Goal: Use online tool/utility: Utilize a website feature to perform a specific function

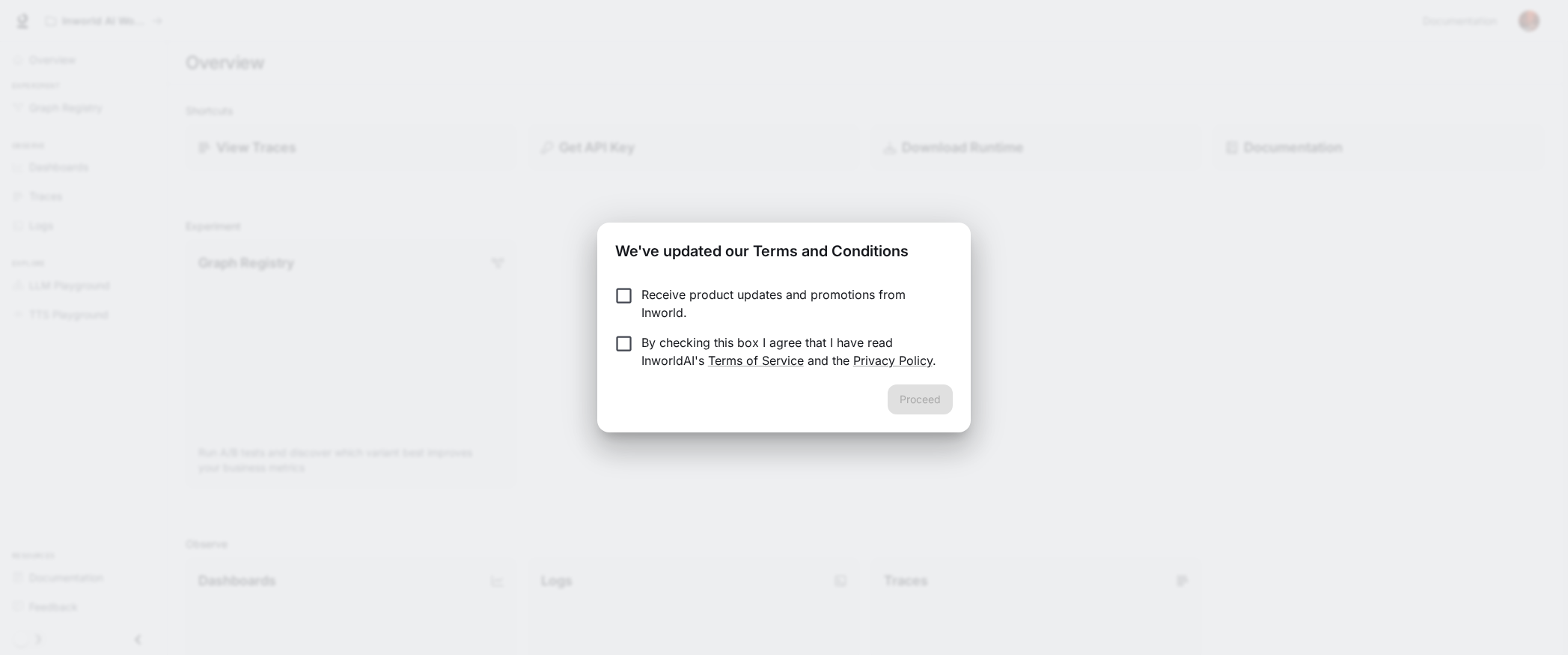
click at [670, 340] on p "By checking this box I agree that I have read InworldAI's Terms of Service and …" at bounding box center [791, 351] width 299 height 36
click at [926, 404] on button "Proceed" at bounding box center [919, 399] width 65 height 30
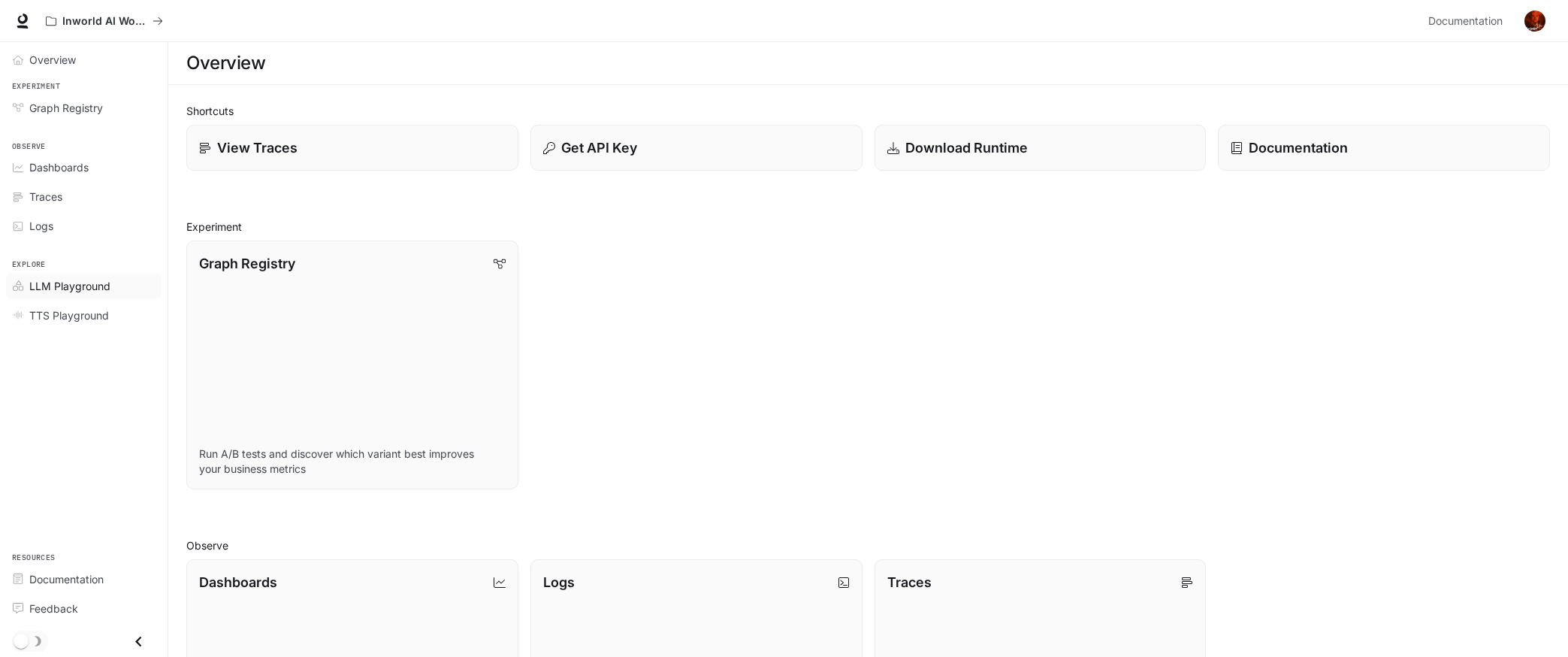
click at [57, 284] on span "LLM Playground" at bounding box center [69, 286] width 81 height 16
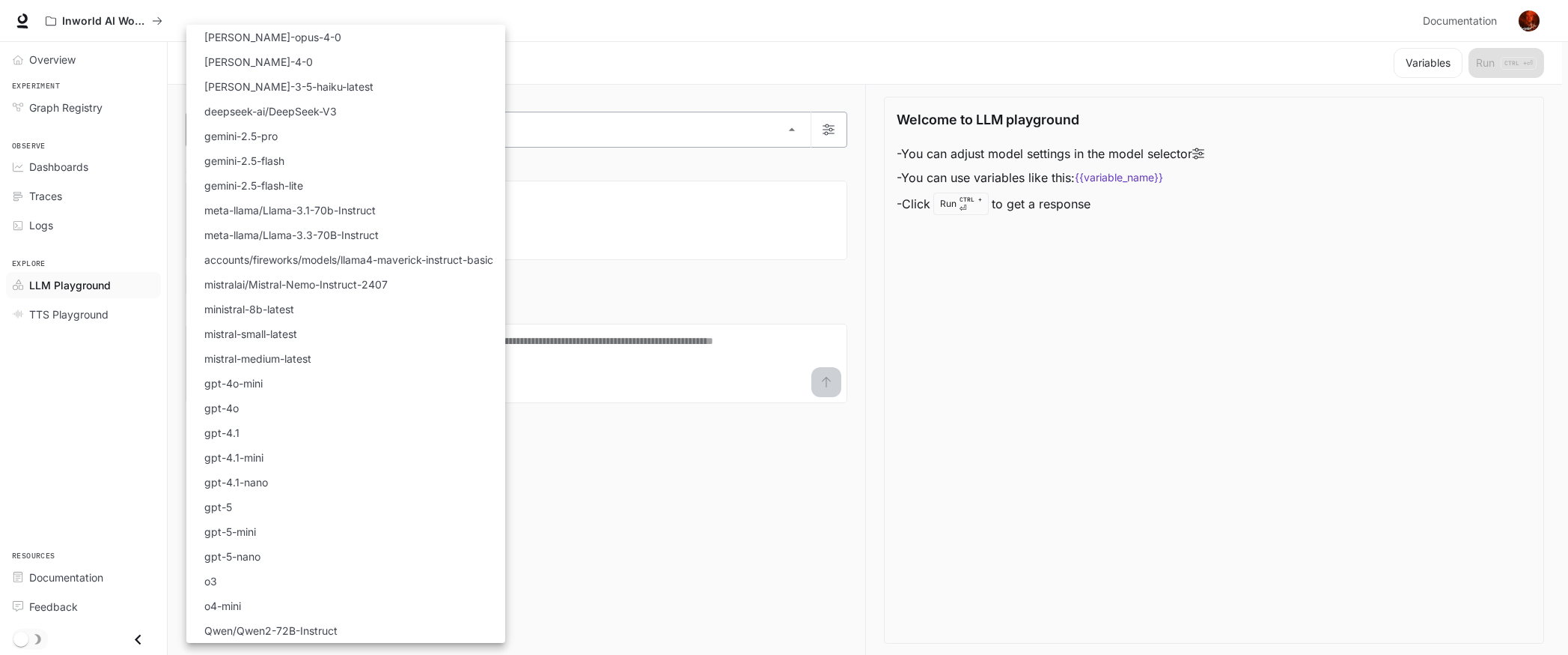
click at [791, 135] on body "Skip to main content Inworld AI Wonderland Documentation Documentation Portal O…" at bounding box center [784, 328] width 1568 height 655
click at [791, 135] on div at bounding box center [784, 328] width 1568 height 655
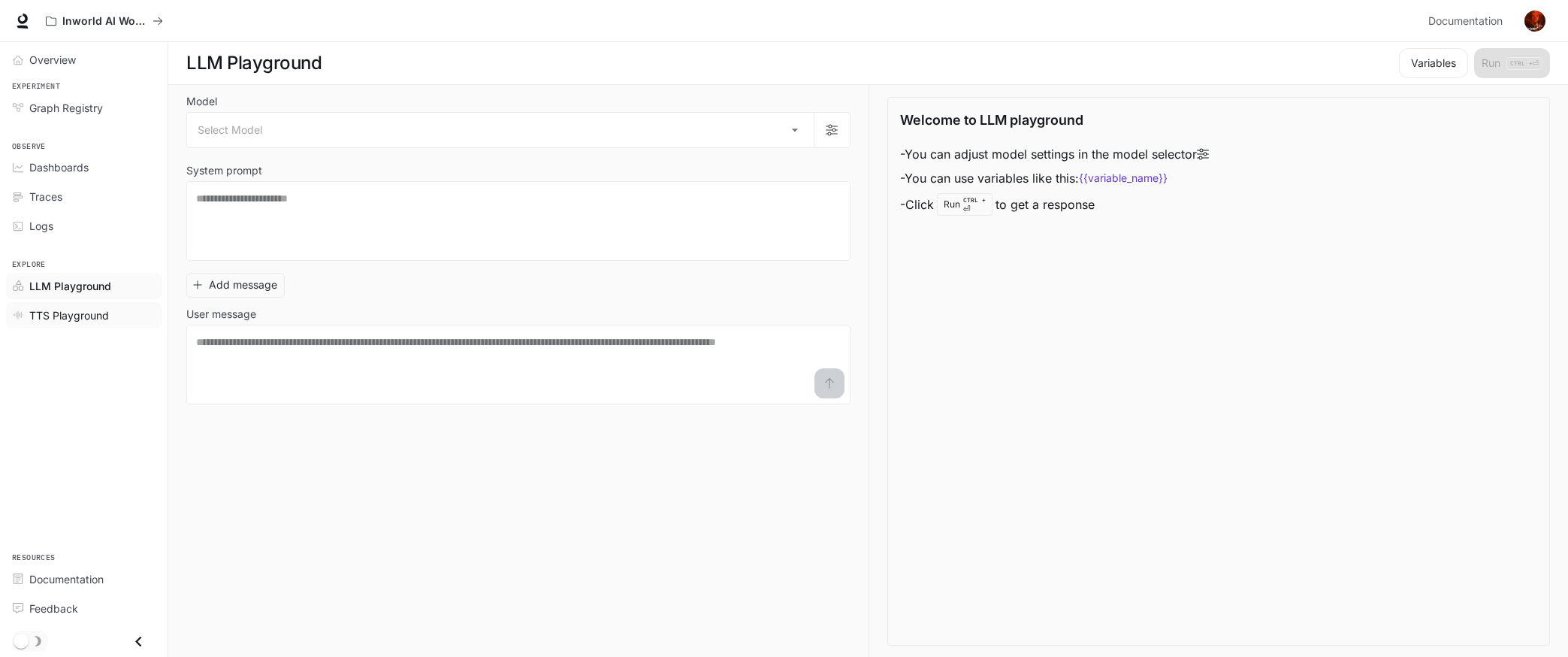
click at [71, 314] on span "TTS Playground" at bounding box center [69, 316] width 80 height 16
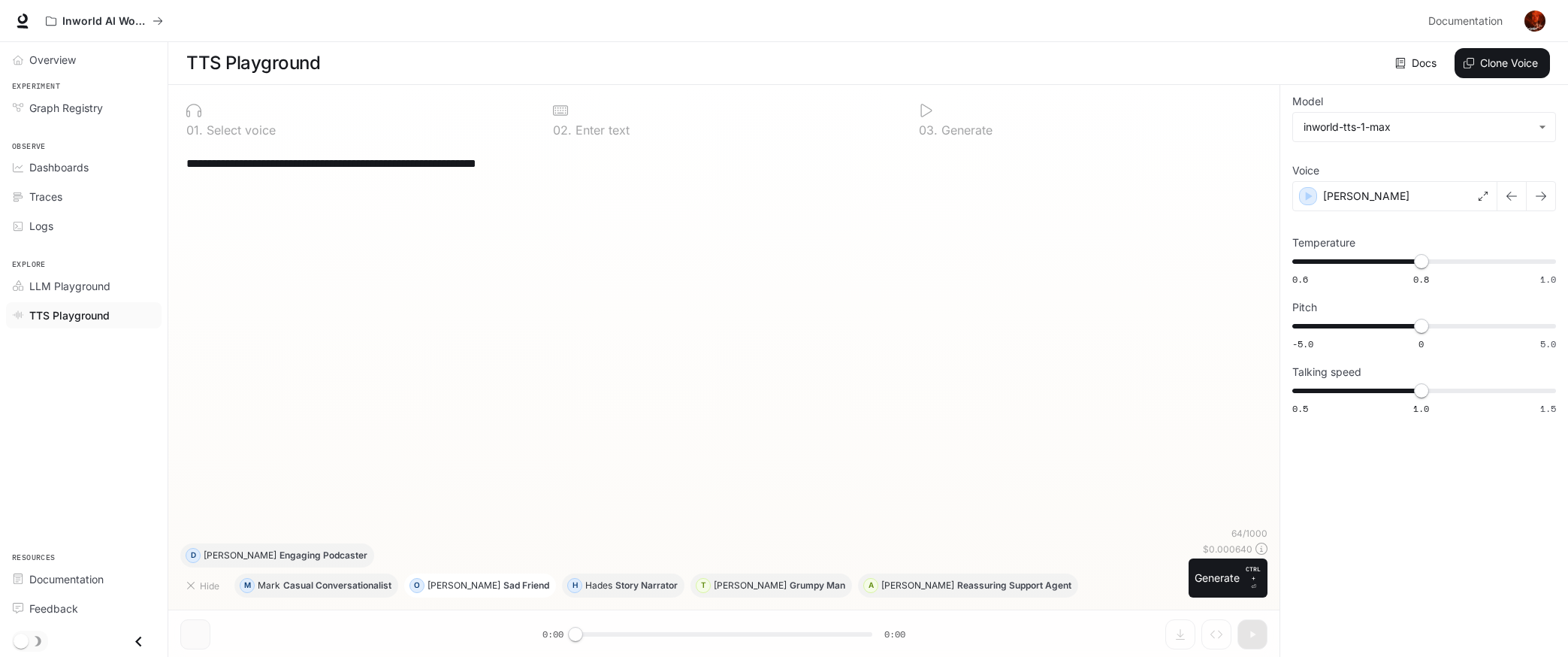
click at [503, 584] on p "Sad Friend" at bounding box center [526, 585] width 46 height 9
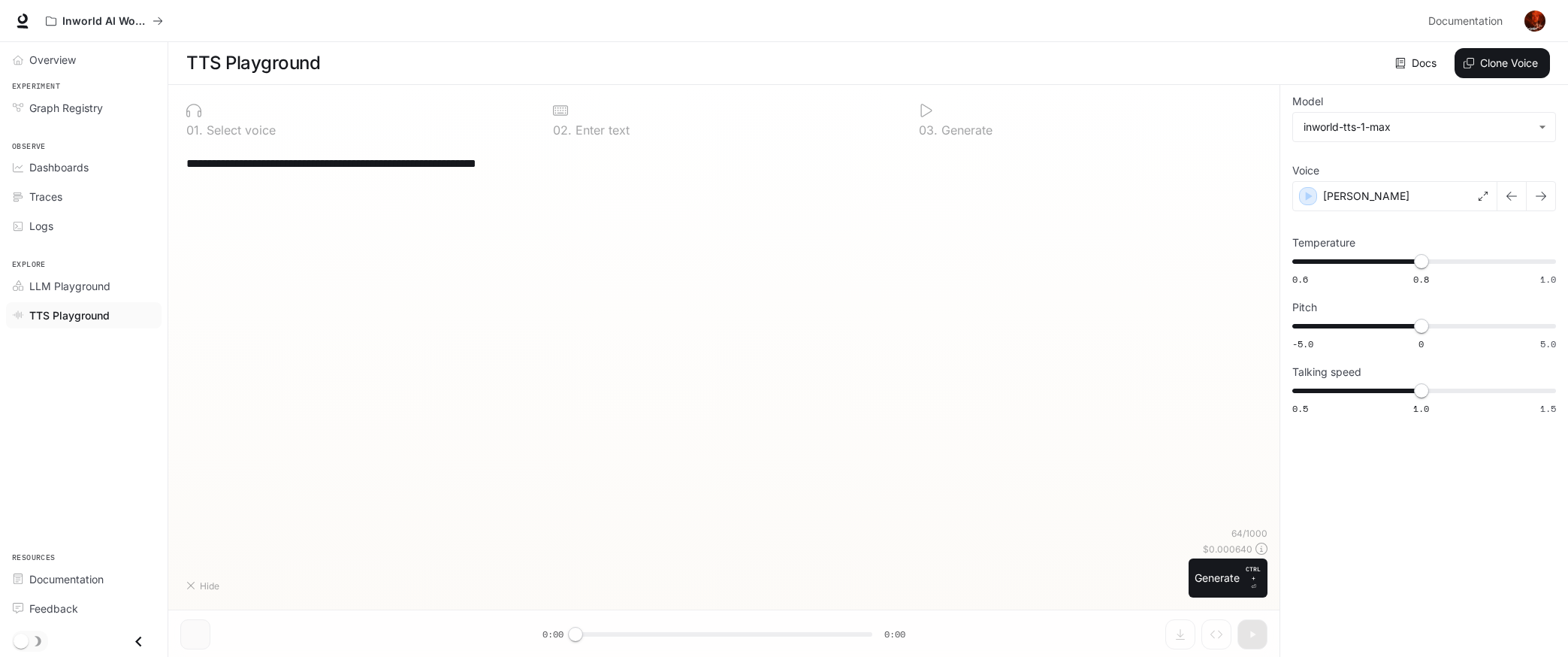
type textarea "**********"
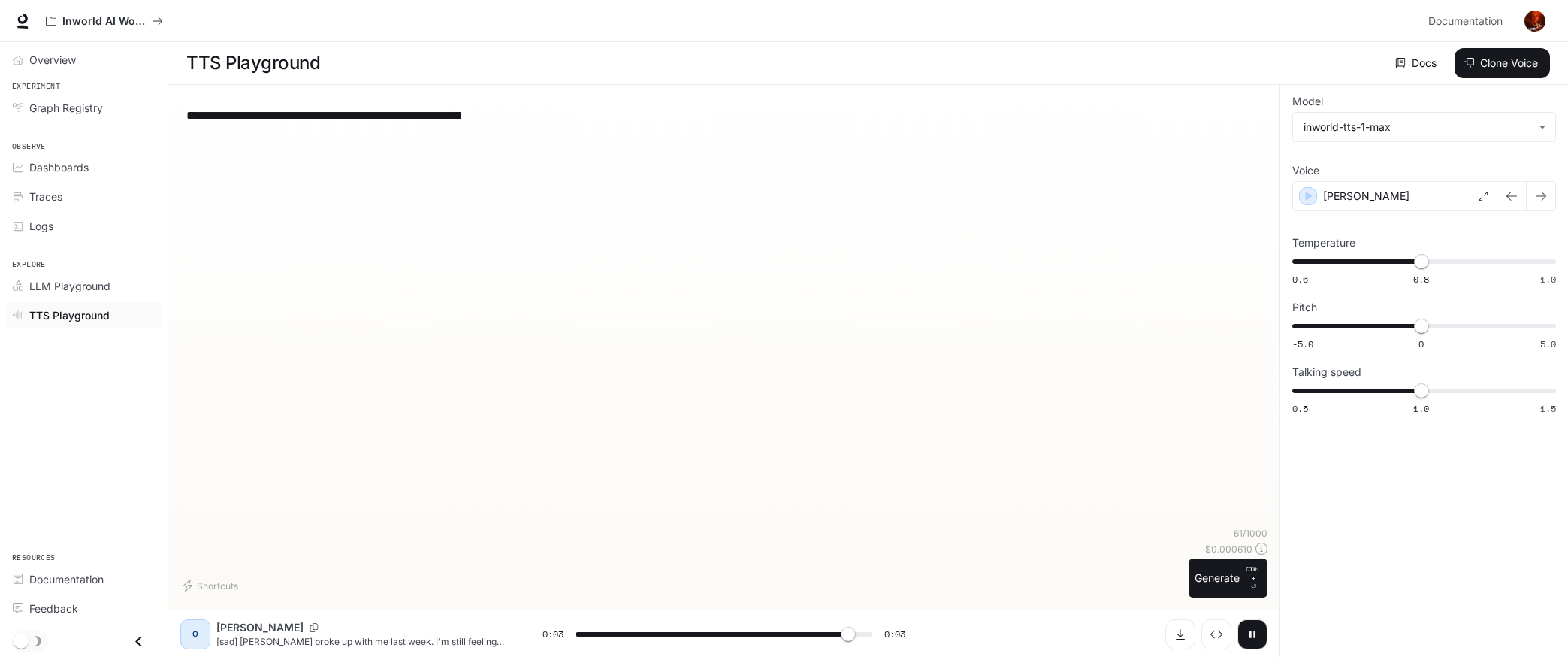
type input "*"
click at [57, 169] on span "Dashboards" at bounding box center [58, 168] width 59 height 16
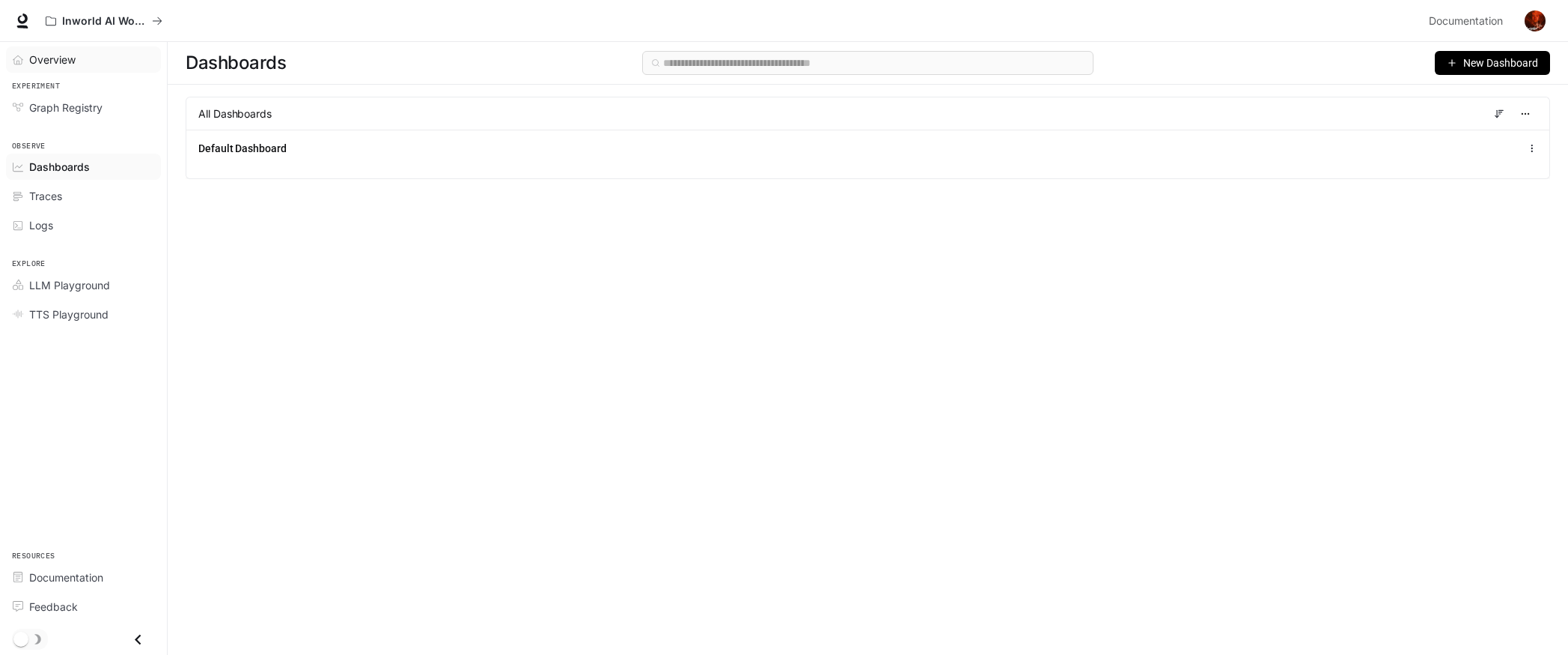
click at [59, 58] on span "Overview" at bounding box center [52, 60] width 47 height 16
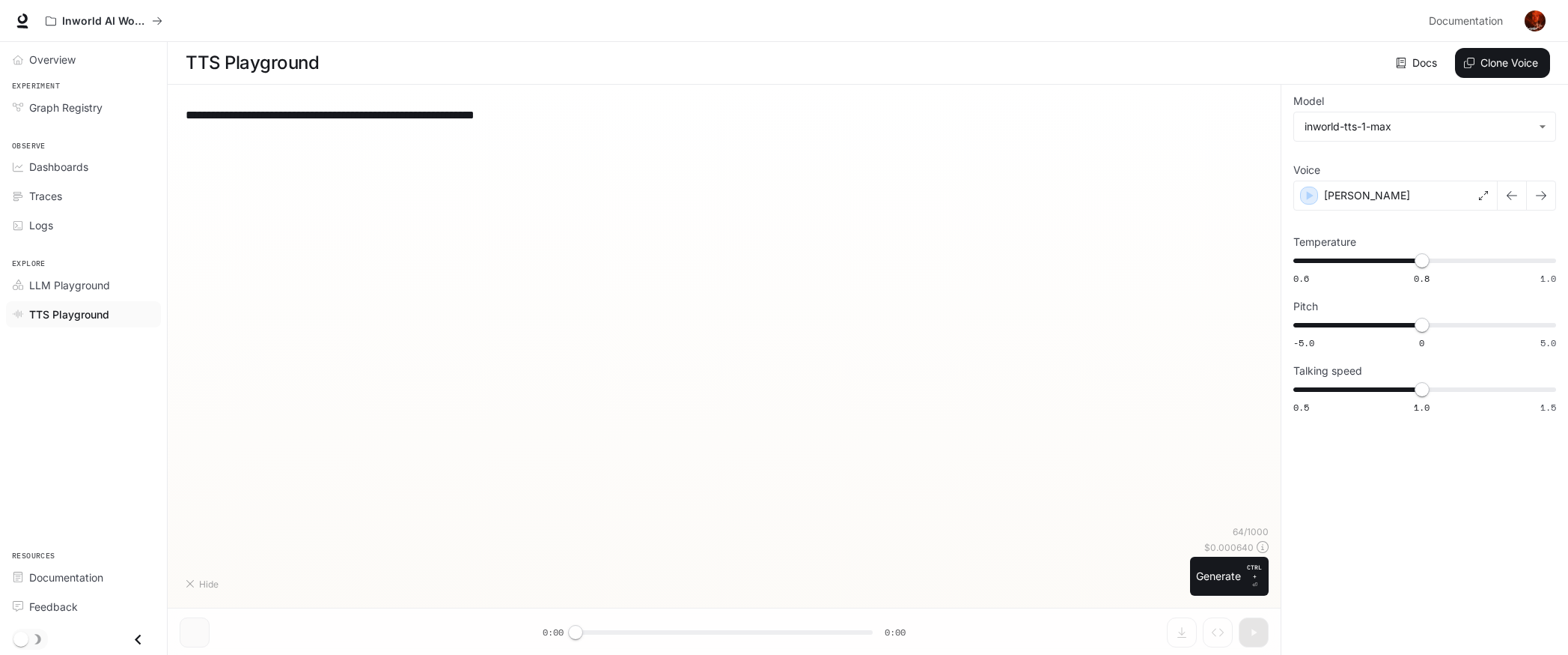
type textarea "**********"
